Goal: Task Accomplishment & Management: Complete application form

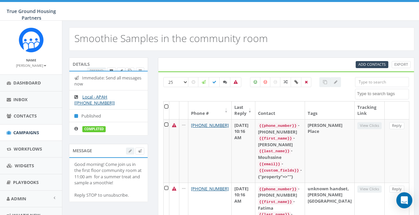
select select
click at [37, 129] on span "Campaigns" at bounding box center [26, 132] width 26 height 6
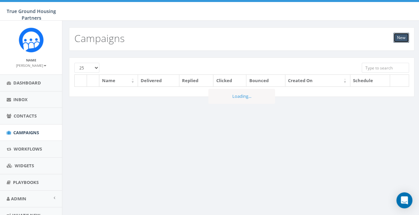
click at [405, 42] on link "New" at bounding box center [401, 38] width 16 height 10
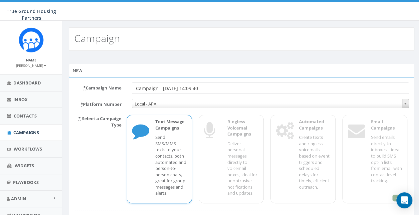
drag, startPoint x: 208, startPoint y: 91, endPoint x: 128, endPoint y: 88, distance: 80.4
click at [128, 88] on div "Campaign - 08/26/2025, 14:09:40" at bounding box center [270, 87] width 287 height 11
click at [214, 88] on input "Needs Assessment Survey" at bounding box center [270, 87] width 277 height 11
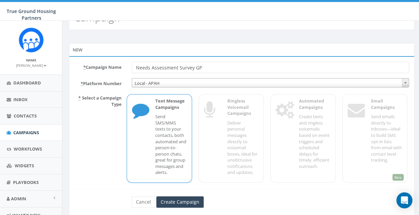
scroll to position [38, 0]
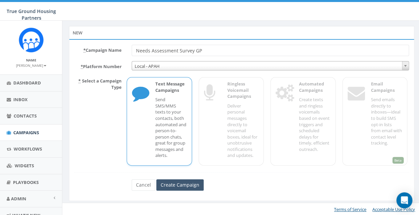
type input "Needs Assessment Survey GP"
click at [177, 180] on input "Create Campaign" at bounding box center [179, 184] width 47 height 11
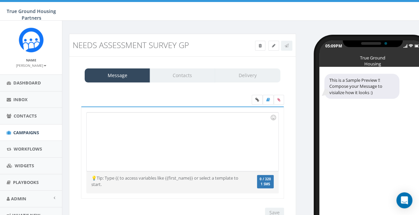
click at [184, 132] on div at bounding box center [182, 141] width 191 height 58
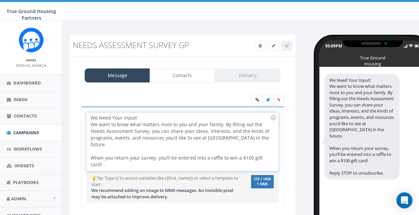
click at [156, 147] on div "We Need Your Input! We want to know what matters most to you and your family. B…" at bounding box center [182, 141] width 191 height 58
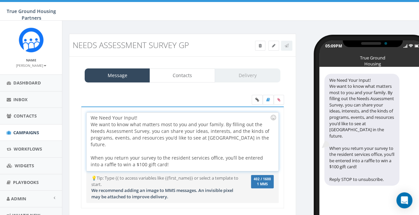
click at [177, 160] on div "We Need Your Input! We want to know what matters most to you and your family. B…" at bounding box center [182, 141] width 191 height 58
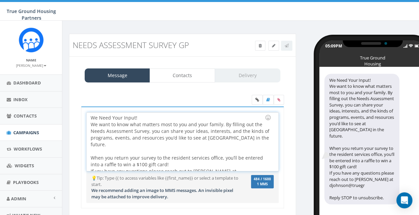
scroll to position [3, 0]
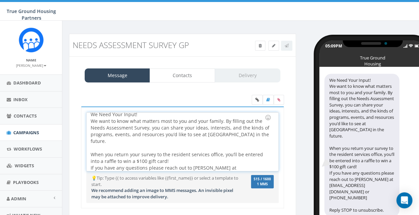
click at [172, 155] on div "We Need Your Input! We want to know what matters most to you and your family. B…" at bounding box center [182, 141] width 191 height 58
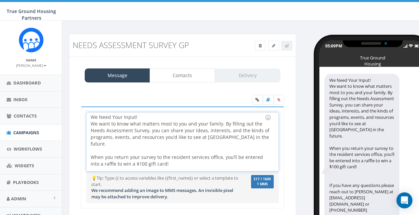
scroll to position [0, 0]
click at [149, 118] on div "We Need Your Input! We want to know what matters most to you and your family. B…" at bounding box center [182, 141] width 191 height 58
click at [228, 131] on div "We Need Your Input! We want to know what matters most to you and your family. B…" at bounding box center [182, 141] width 191 height 58
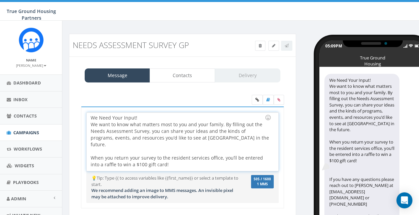
click at [212, 129] on div "We Need Your Input! We want to know what matters most to you and your family. B…" at bounding box center [182, 141] width 191 height 58
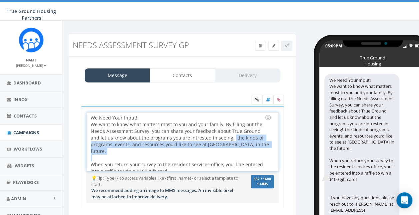
drag, startPoint x: 221, startPoint y: 134, endPoint x: 277, endPoint y: 140, distance: 56.3
click at [266, 149] on div "We Need Your Input! We want to know what matters most to you and your family. B…" at bounding box center [182, 141] width 191 height 58
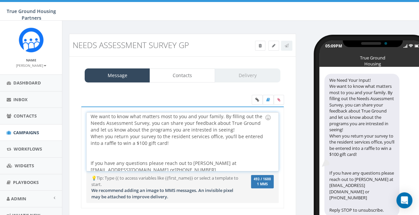
scroll to position [12, 0]
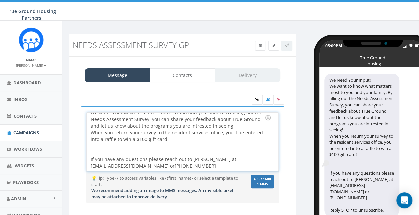
click at [89, 156] on div "We Need Your Input! We want to know what matters most to you and your family. B…" at bounding box center [182, 141] width 191 height 58
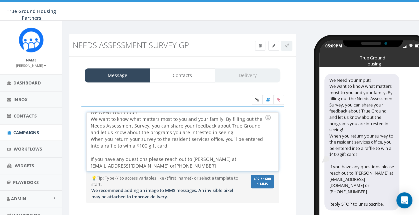
scroll to position [0, 0]
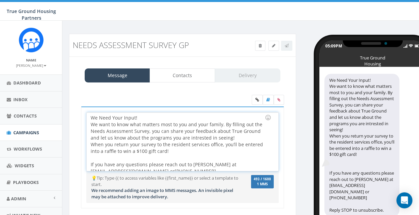
click at [222, 137] on div "We Need Your Input! We want to know what matters most to you and your family. B…" at bounding box center [182, 141] width 191 height 58
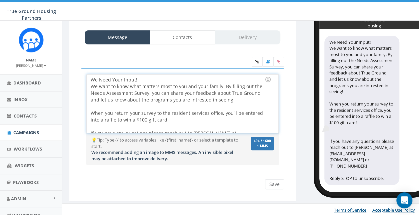
scroll to position [12, 0]
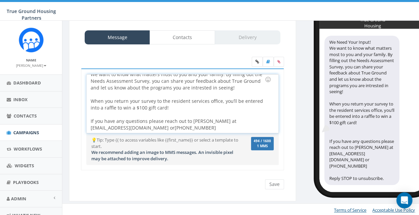
click at [190, 120] on span "If you have any questions please reach out to Danielle Johnson at djohnson@true…" at bounding box center [164, 124] width 147 height 13
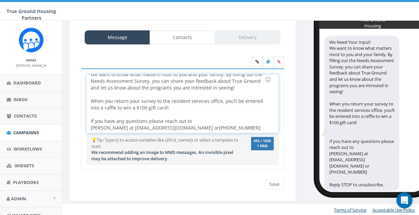
click at [139, 121] on span "If you have any questions please reach out to" at bounding box center [141, 121] width 101 height 6
click at [195, 86] on div "We Need Your Input! We want to know what matters most to you and your family. B…" at bounding box center [182, 103] width 191 height 58
click at [195, 87] on div "We Need Your Input! We want to know what matters most to you and your family. B…" at bounding box center [182, 103] width 191 height 58
click at [95, 76] on div "We Need Your Input! We want to know what matters most to you and your family. B…" at bounding box center [182, 103] width 191 height 58
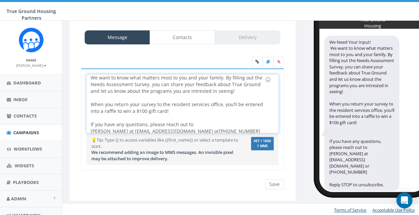
click at [191, 88] on div "We Need Your Input! We want to know what matters most to you and your family. B…" at bounding box center [182, 103] width 191 height 58
click at [237, 111] on div "When you return your survey to the resident services office, you’ll be entered …" at bounding box center [180, 114] width 179 height 40
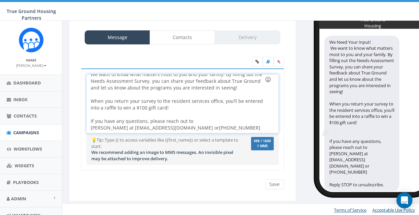
click at [267, 80] on div at bounding box center [267, 79] width 11 height 11
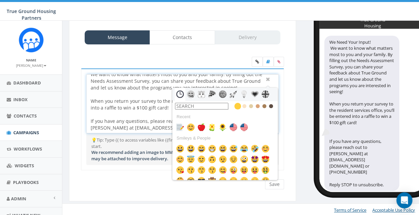
drag, startPoint x: 193, startPoint y: 105, endPoint x: 196, endPoint y: 101, distance: 4.1
click at [196, 103] on input "text" at bounding box center [201, 106] width 53 height 7
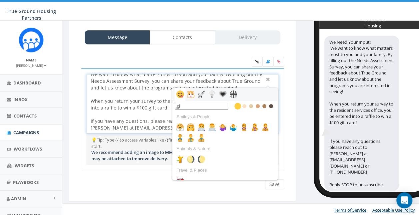
type input "g"
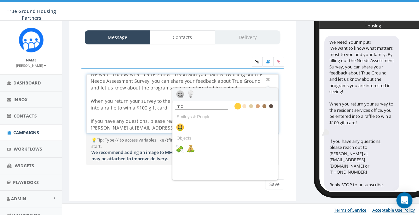
type input "m"
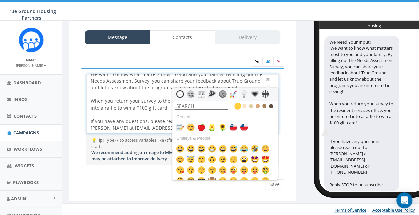
click at [229, 82] on div "We Need Your Input! We want to know what matters most to you and your family. B…" at bounding box center [182, 103] width 191 height 58
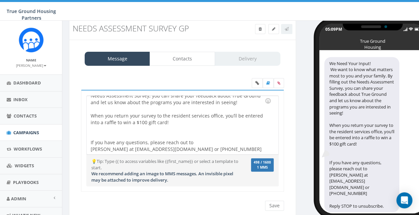
scroll to position [0, 0]
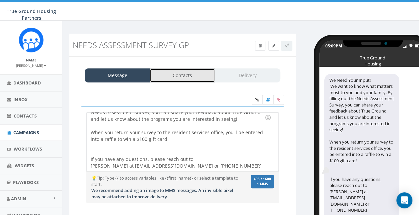
click at [186, 77] on link "Contacts" at bounding box center [182, 75] width 65 height 14
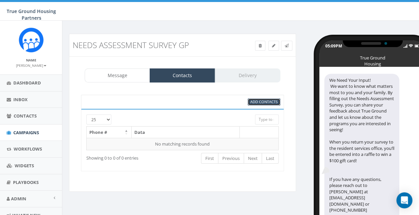
click at [255, 99] on span "Add Contacts" at bounding box center [263, 101] width 27 height 5
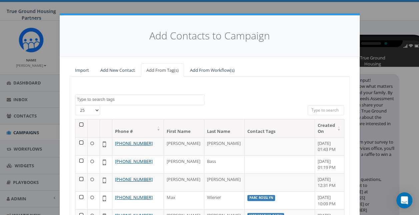
click at [160, 97] on textarea "Search" at bounding box center [140, 99] width 127 height 6
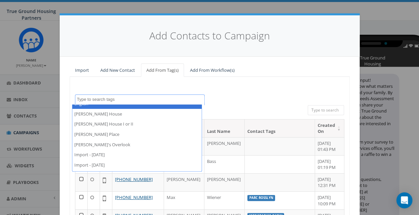
scroll to position [200, 0]
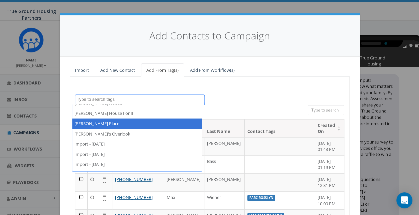
select select "Gilliam Place"
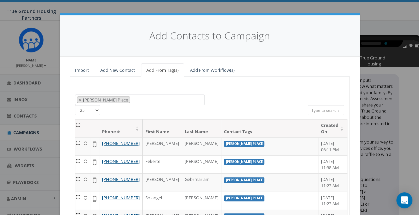
click at [81, 123] on th at bounding box center [78, 128] width 6 height 18
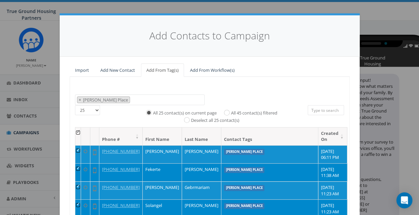
click at [263, 111] on label "All 45 contact(s) filtered" at bounding box center [254, 113] width 46 height 7
click at [231, 111] on input "All 45 contact(s) filtered" at bounding box center [228, 112] width 4 height 4
radio input "true"
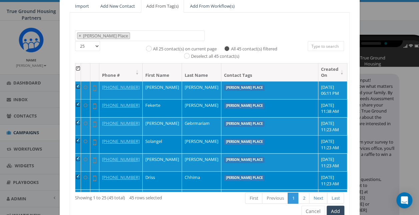
scroll to position [95, 0]
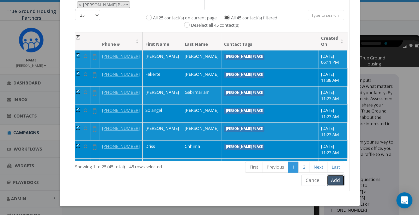
click at [339, 176] on button "Add" at bounding box center [336, 179] width 18 height 11
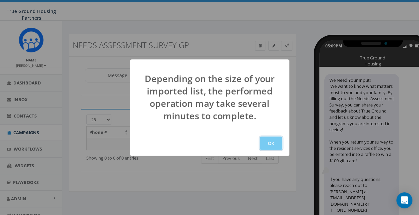
click at [278, 140] on button "OK" at bounding box center [271, 142] width 23 height 13
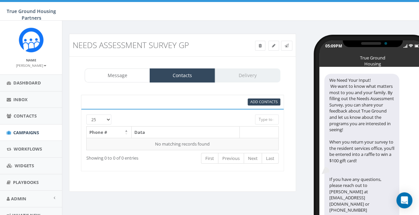
scroll to position [26, 0]
click at [273, 47] on icon at bounding box center [273, 46] width 3 height 4
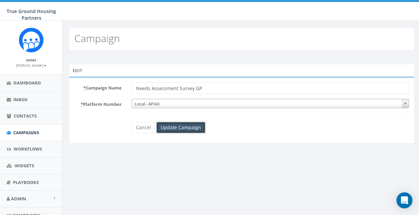
click at [175, 123] on input "Update Campaign" at bounding box center [180, 127] width 49 height 11
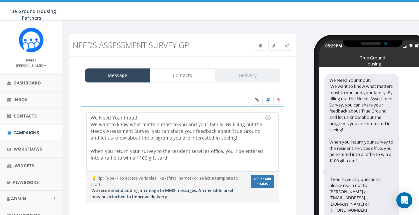
select select
click at [251, 77] on link "Delivery" at bounding box center [247, 75] width 65 height 14
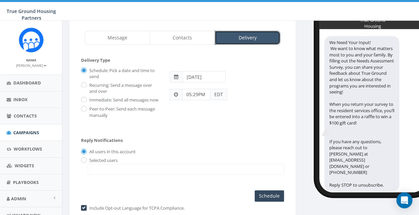
scroll to position [78, 0]
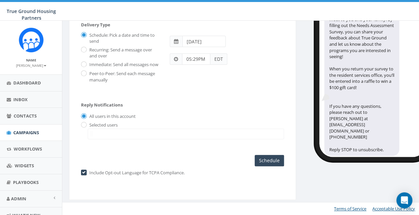
click at [141, 61] on label "Immediate: Send all messages now" at bounding box center [123, 64] width 71 height 7
click at [85, 63] on input "Immediate: Send all messages now" at bounding box center [83, 65] width 4 height 4
radio input "true"
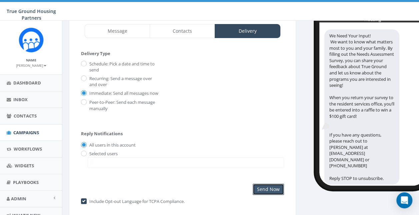
click at [262, 192] on input "Send Now" at bounding box center [268, 188] width 31 height 11
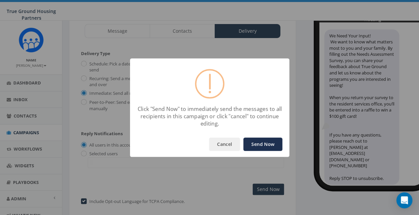
click at [274, 142] on button "Send Now" at bounding box center [262, 143] width 39 height 13
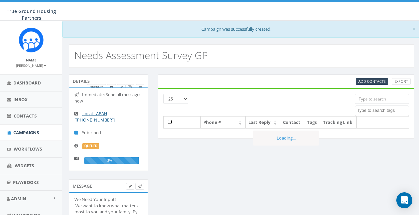
select select
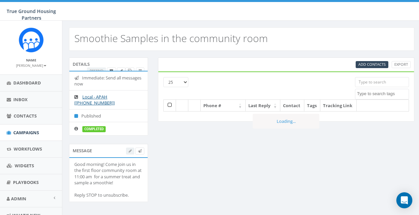
select select
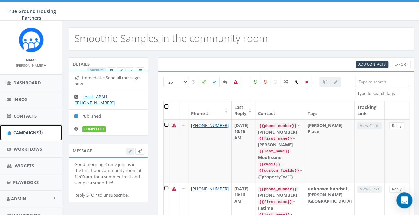
click at [19, 132] on span "Campaigns" at bounding box center [26, 132] width 26 height 6
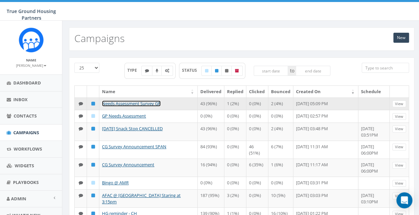
click at [151, 103] on link "Needs Assessment Survey GP" at bounding box center [131, 103] width 59 height 6
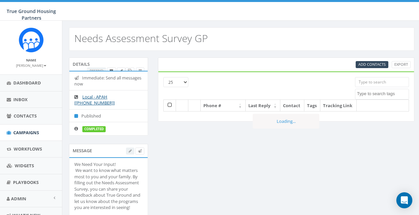
select select
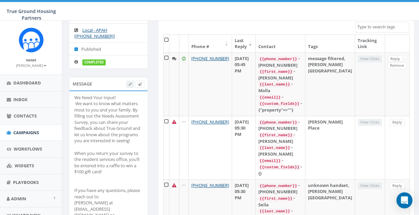
scroll to position [100, 0]
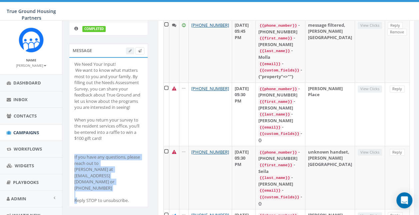
drag, startPoint x: 74, startPoint y: 153, endPoint x: 128, endPoint y: 180, distance: 60.1
click at [128, 180] on div "We Need Your Input! We want to know what matters most to you and your family. B…" at bounding box center [108, 132] width 68 height 142
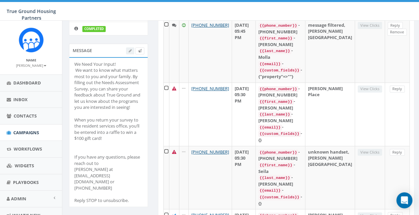
drag, startPoint x: 128, startPoint y: 180, endPoint x: 95, endPoint y: 118, distance: 70.1
click at [95, 118] on div "We Need Your Input! We want to know what matters most to you and your family. B…" at bounding box center [108, 132] width 68 height 142
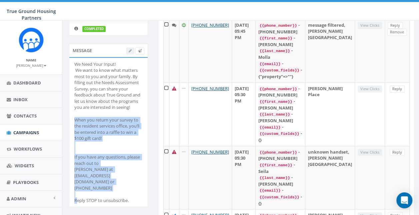
drag, startPoint x: 74, startPoint y: 118, endPoint x: 119, endPoint y: 180, distance: 75.9
click at [119, 180] on div "We Need Your Input! We want to know what matters most to you and your family. B…" at bounding box center [108, 132] width 68 height 142
drag, startPoint x: 119, startPoint y: 180, endPoint x: 100, endPoint y: 132, distance: 51.6
copy div "When you return your survey to the resident services office, you’ll be entered …"
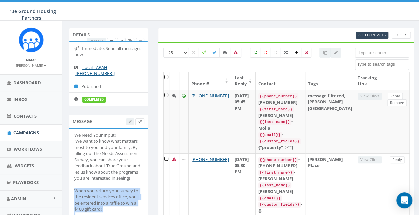
scroll to position [0, 0]
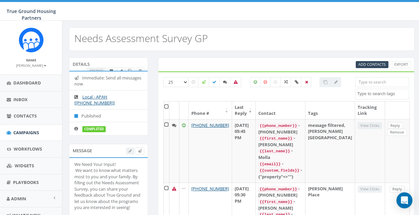
click at [97, 69] on div "Resend" at bounding box center [115, 70] width 57 height 7
click at [120, 69] on icon at bounding box center [121, 71] width 3 height 4
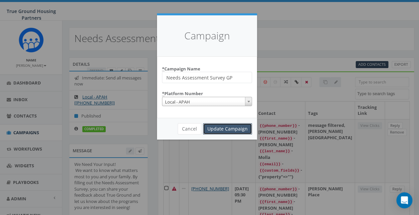
click at [214, 127] on input "Update Campaign" at bounding box center [227, 128] width 49 height 11
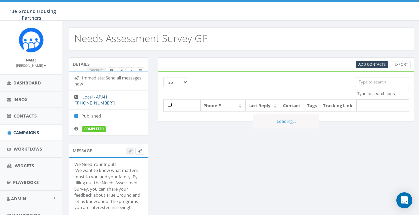
select select
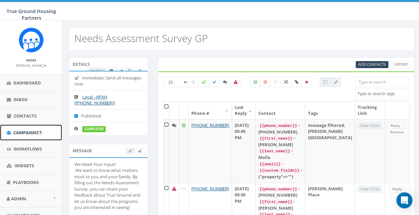
click at [18, 129] on span "Campaigns" at bounding box center [26, 132] width 26 height 6
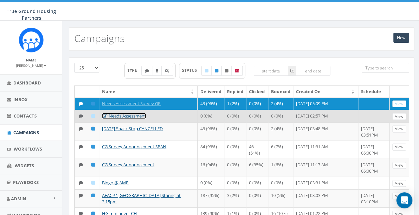
click at [133, 114] on link "GP Needs Assessment" at bounding box center [124, 116] width 44 height 6
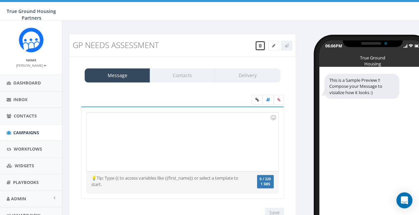
click at [261, 43] on link at bounding box center [260, 46] width 10 height 10
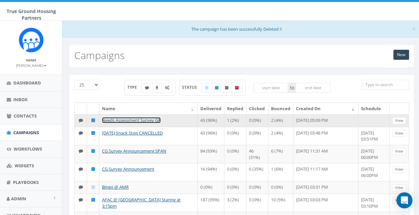
click at [133, 117] on link "Needs Assessment Survey GP" at bounding box center [131, 120] width 59 height 6
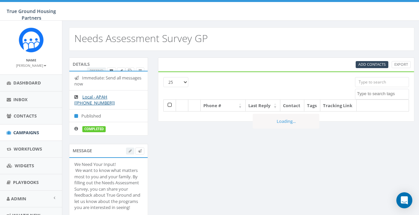
select select
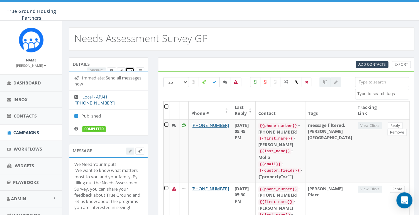
click at [130, 69] on icon at bounding box center [130, 71] width 4 height 4
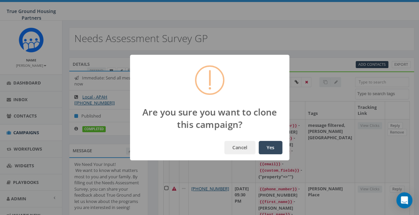
click at [274, 147] on button "Yes" at bounding box center [271, 147] width 24 height 13
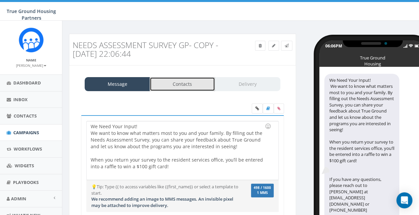
click at [203, 88] on link "Contacts" at bounding box center [182, 84] width 65 height 14
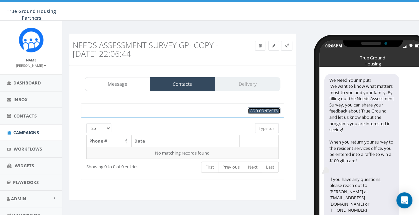
click at [259, 112] on link "Add Contacts" at bounding box center [264, 110] width 33 height 7
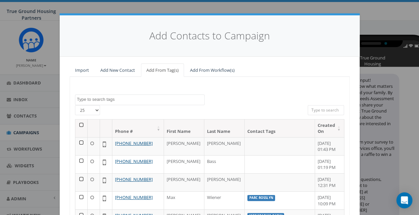
click at [126, 103] on span at bounding box center [140, 99] width 130 height 11
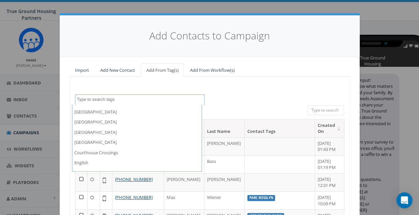
scroll to position [167, 0]
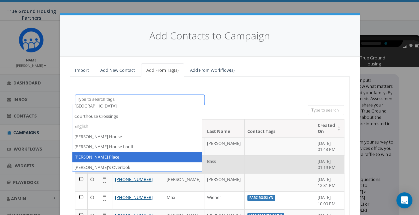
select select "Gilliam Place"
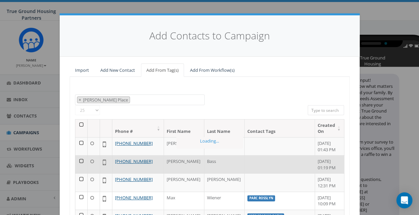
scroll to position [119, 0]
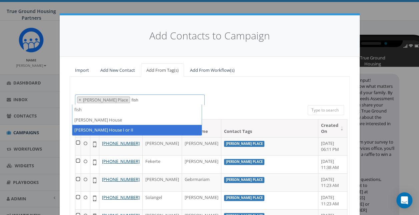
type textarea "fish"
select select "[PERSON_NAME] House I or II"
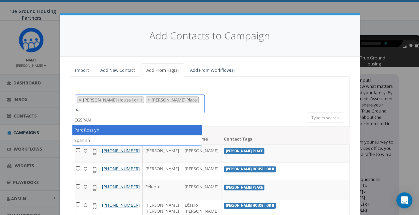
type textarea "pa"
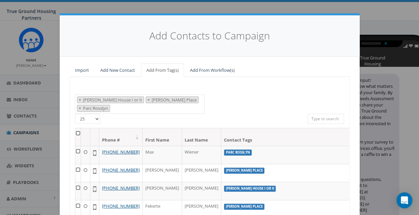
click at [245, 92] on div "2024/10/01 2024/11/22 2025/04/16 Arlington Mill Arlington Mill residences Arna …" at bounding box center [210, 182] width 280 height 210
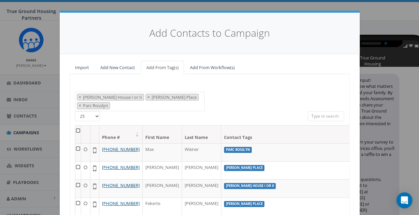
scroll to position [0, 0]
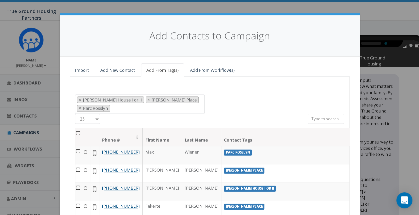
click at [87, 114] on select "25 50 100" at bounding box center [87, 119] width 25 height 10
select select "100"
click at [75, 114] on select "25 50 100" at bounding box center [87, 119] width 25 height 10
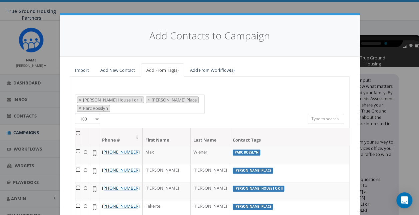
click at [77, 128] on th at bounding box center [78, 137] width 6 height 18
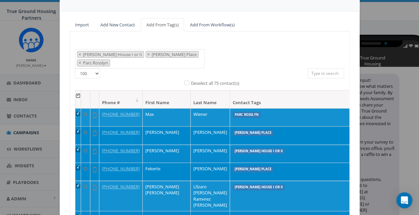
scroll to position [95, 0]
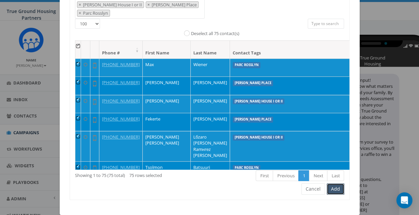
click at [334, 183] on button "Add" at bounding box center [336, 188] width 18 height 11
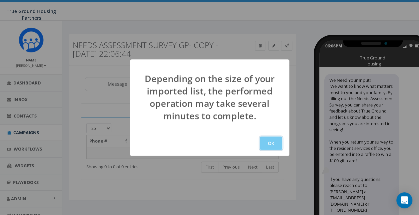
click at [264, 145] on button "OK" at bounding box center [271, 142] width 23 height 13
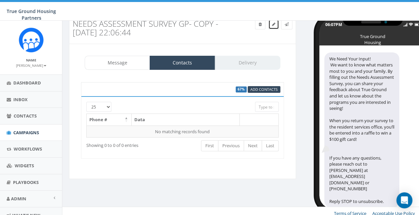
click at [273, 25] on icon at bounding box center [273, 24] width 3 height 4
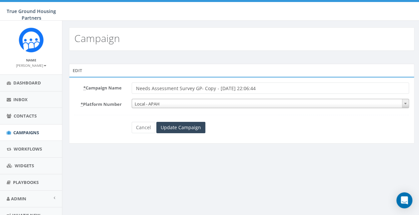
click at [270, 86] on input "Needs Assessment Survey GP- Copy - [DATE] 22:06:44" at bounding box center [270, 87] width 277 height 11
type input "Needs Assessment Survey"
click at [249, 57] on div "Edit * Campaign Name Needs Assessment Survey * Platform Number Local - APAH Loc…" at bounding box center [241, 105] width 359 height 108
click at [185, 129] on input "Update Campaign" at bounding box center [180, 127] width 49 height 11
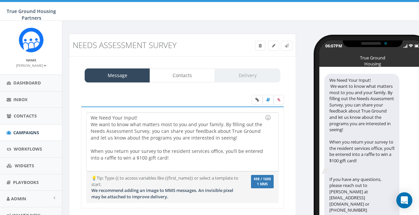
select select
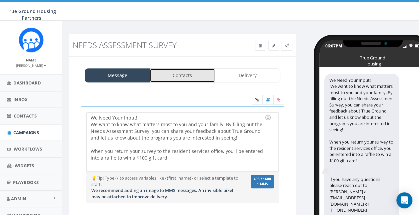
click at [181, 78] on link "Contacts" at bounding box center [182, 75] width 65 height 14
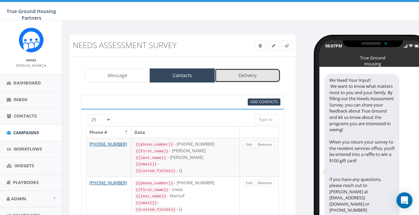
click at [242, 79] on link "Delivery" at bounding box center [247, 75] width 65 height 14
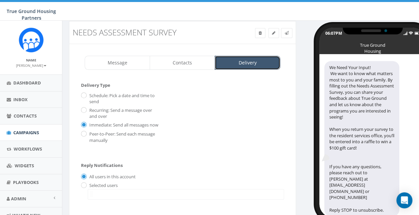
scroll to position [11, 0]
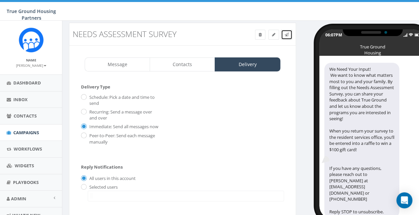
click at [288, 36] on icon at bounding box center [287, 35] width 4 height 4
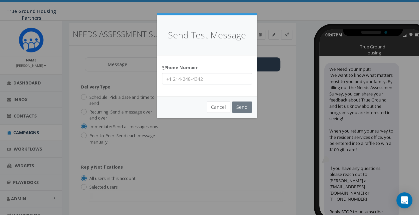
click at [213, 77] on input "* Phone Number" at bounding box center [207, 78] width 90 height 11
type input "3017874391"
click at [248, 109] on input "Send" at bounding box center [242, 106] width 20 height 11
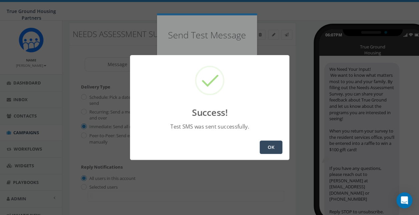
click at [266, 145] on button "OK" at bounding box center [271, 146] width 23 height 13
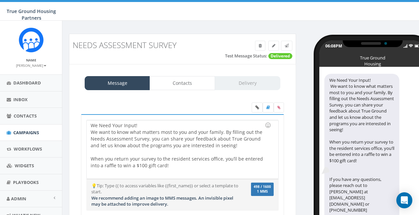
select select
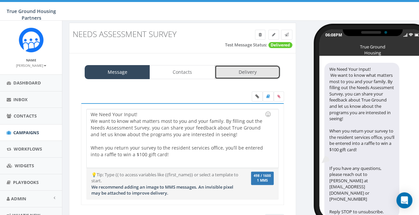
click at [249, 73] on link "Delivery" at bounding box center [247, 72] width 65 height 14
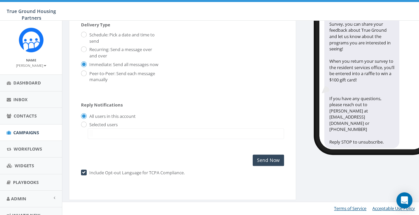
scroll to position [85, 0]
click at [278, 159] on input "Send Now" at bounding box center [268, 159] width 31 height 11
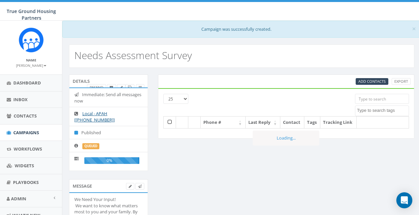
select select
